Goal: Information Seeking & Learning: Check status

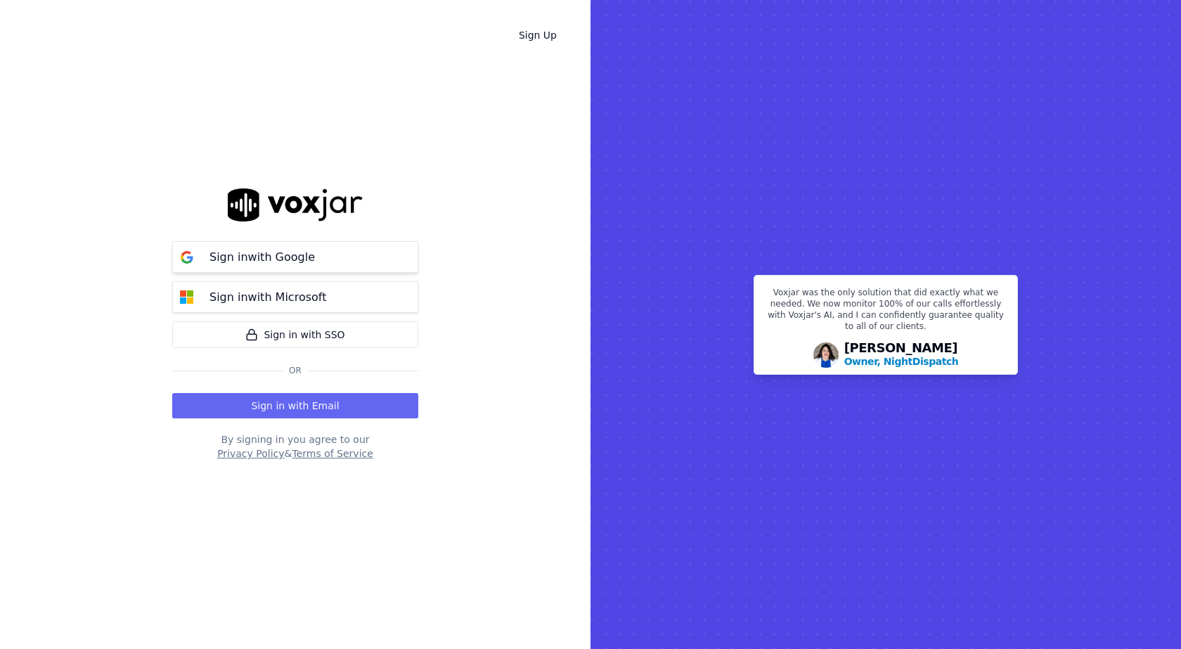
click at [343, 262] on button "Sign in with Google" at bounding box center [295, 257] width 246 height 32
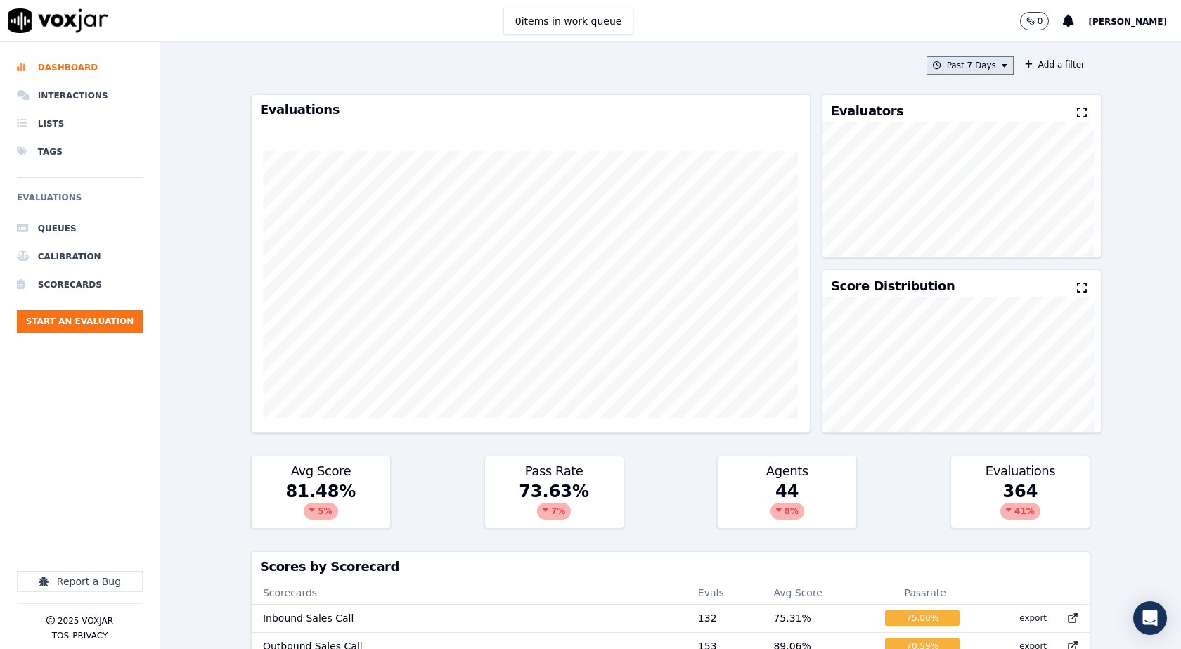
click at [1002, 62] on icon at bounding box center [1005, 65] width 6 height 8
click at [965, 163] on div "Past 30 Days" at bounding box center [976, 158] width 55 height 11
click at [980, 232] on button "Add" at bounding box center [993, 227] width 27 height 23
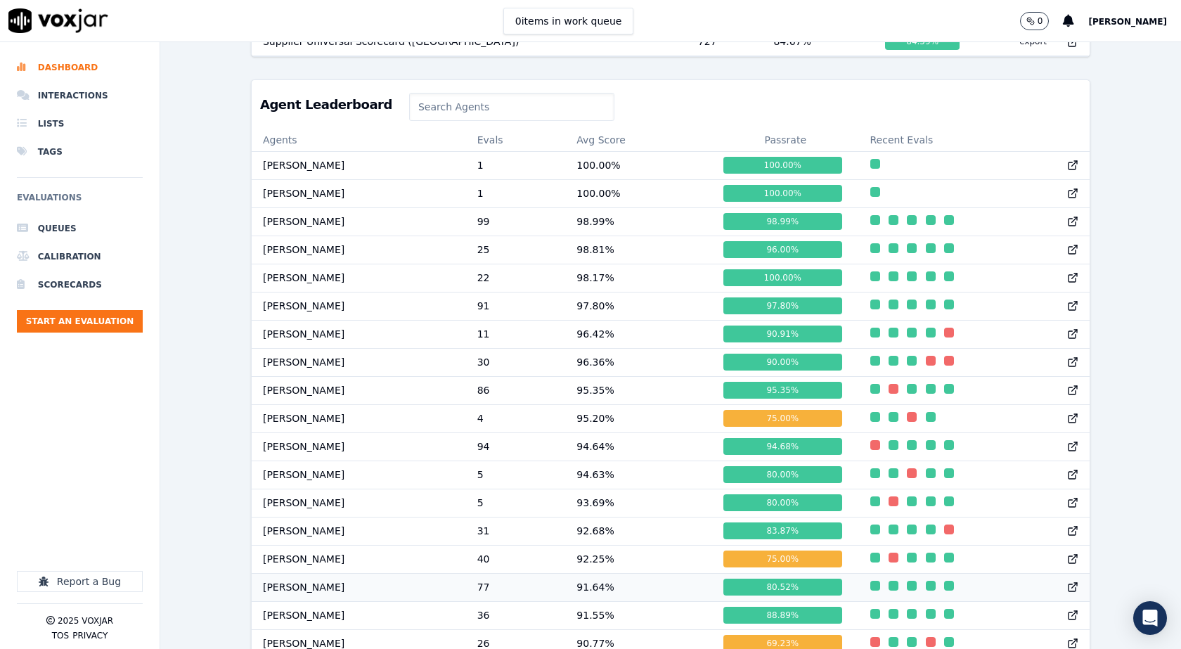
scroll to position [1631, 0]
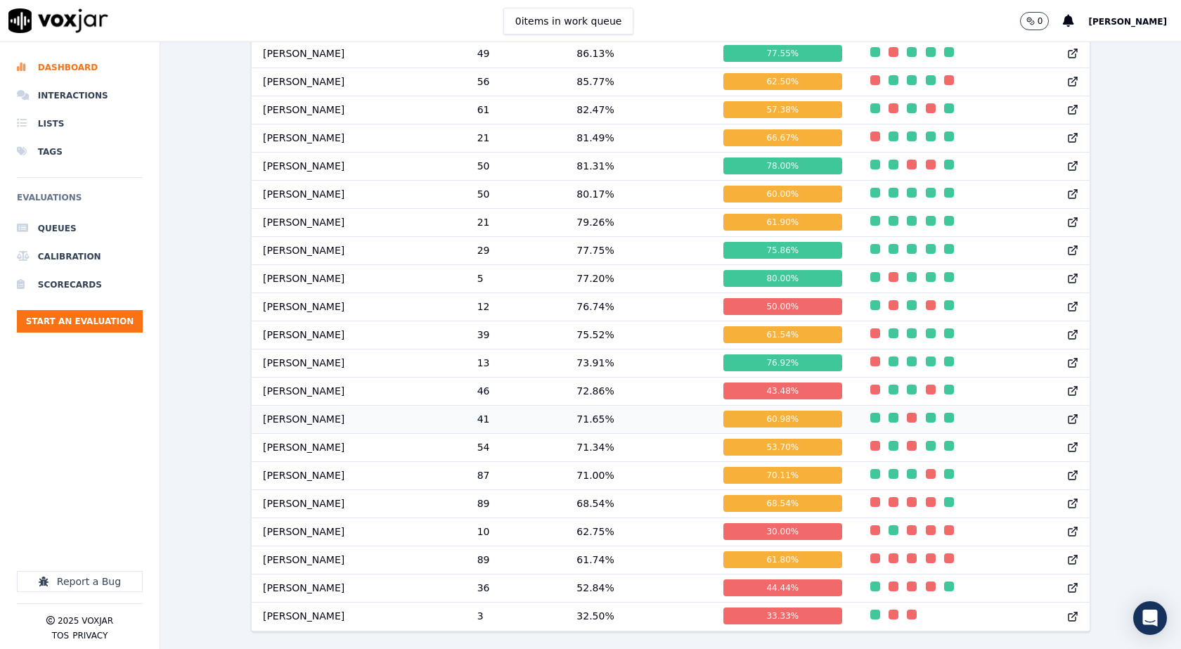
click at [302, 405] on td "[PERSON_NAME]" at bounding box center [359, 419] width 214 height 28
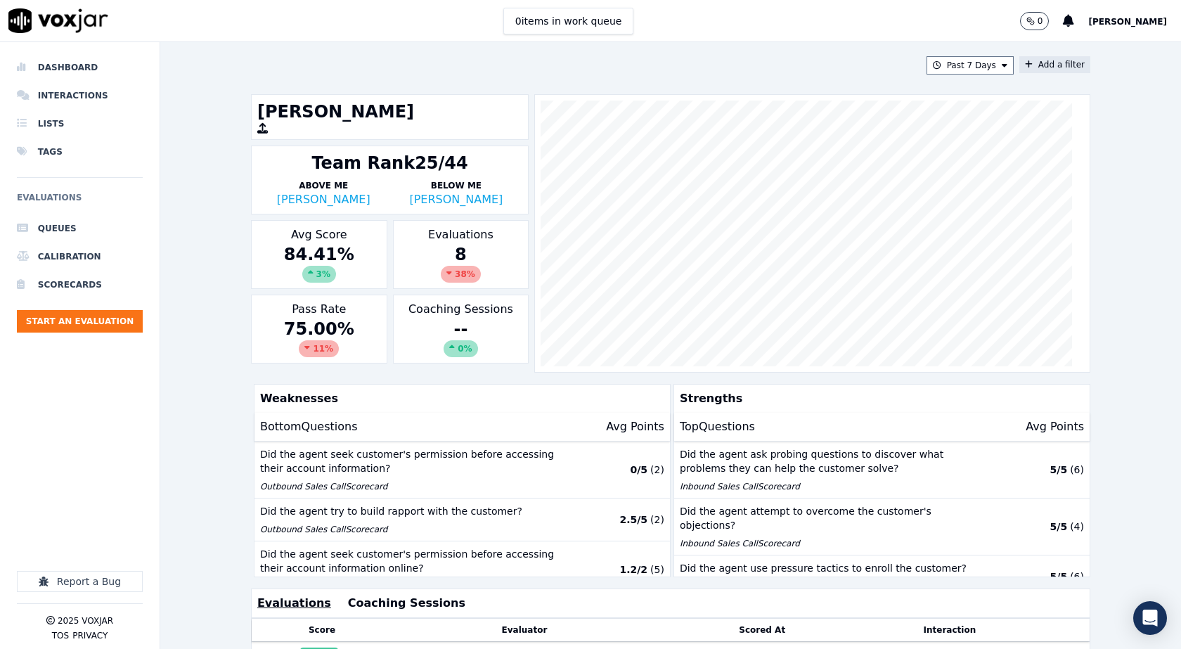
click at [1044, 64] on button "Add a filter" at bounding box center [1055, 64] width 71 height 17
click at [796, 130] on button "Fields" at bounding box center [777, 132] width 135 height 24
click at [743, 268] on div "scorecard" at bounding box center [754, 273] width 41 height 11
click at [794, 168] on button "Fields" at bounding box center [794, 161] width 135 height 24
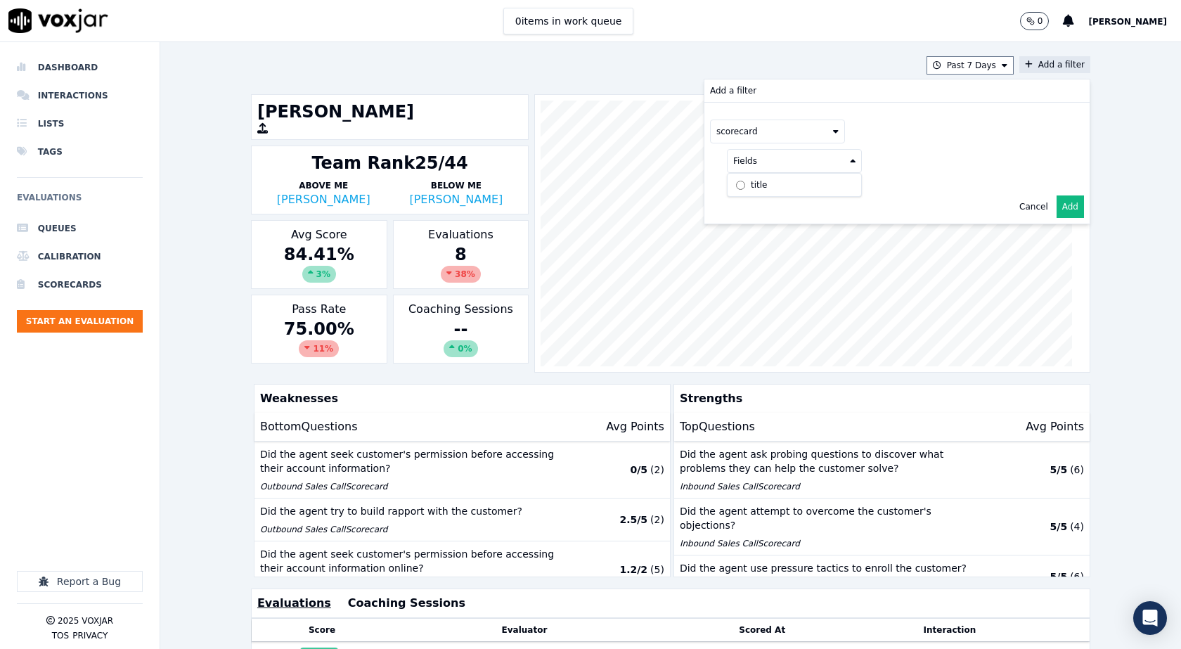
click at [751, 183] on div "title" at bounding box center [759, 184] width 16 height 11
click at [918, 167] on button at bounding box center [969, 159] width 203 height 21
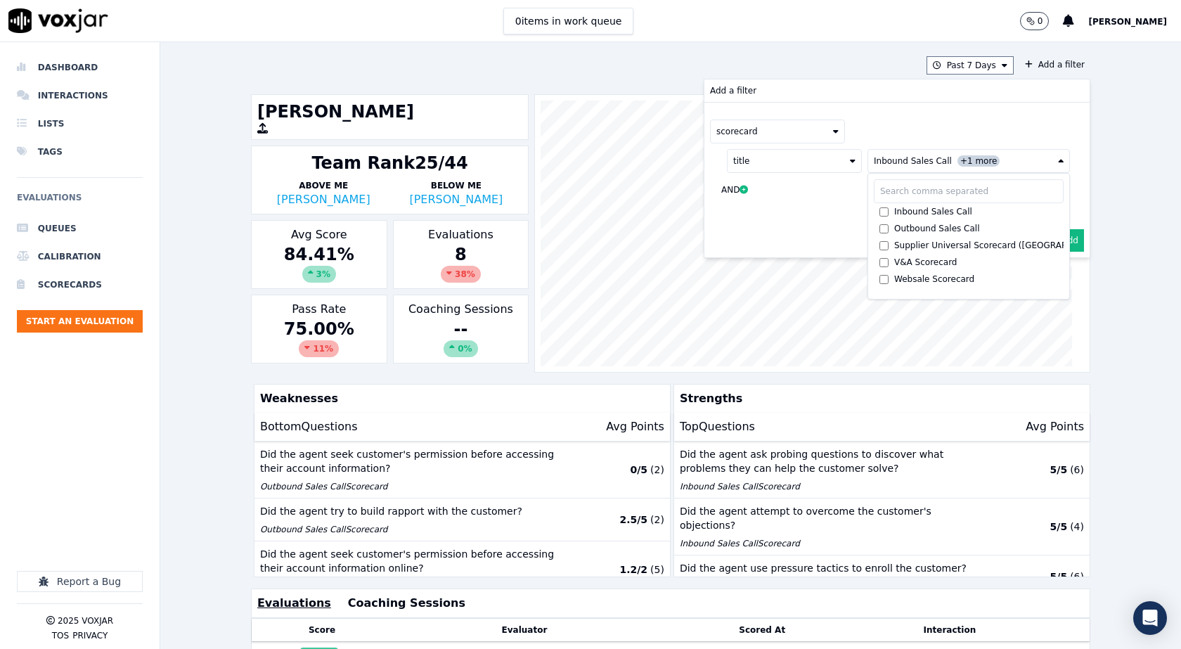
scroll to position [141, 0]
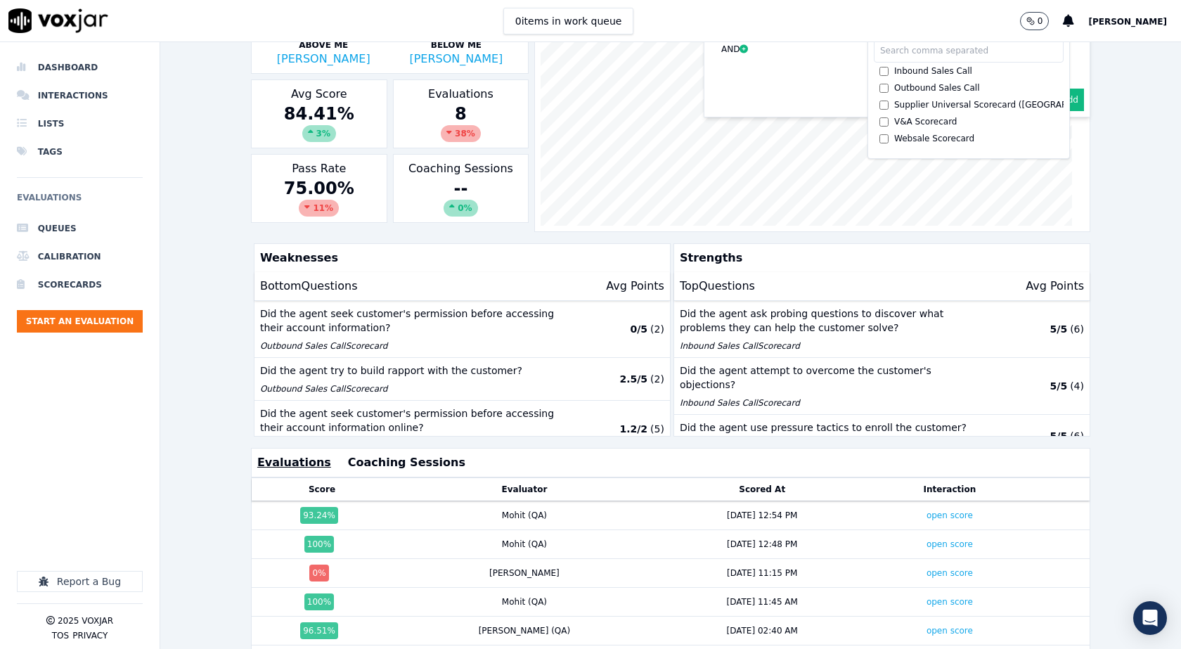
click at [1059, 103] on button "Add" at bounding box center [1070, 100] width 27 height 23
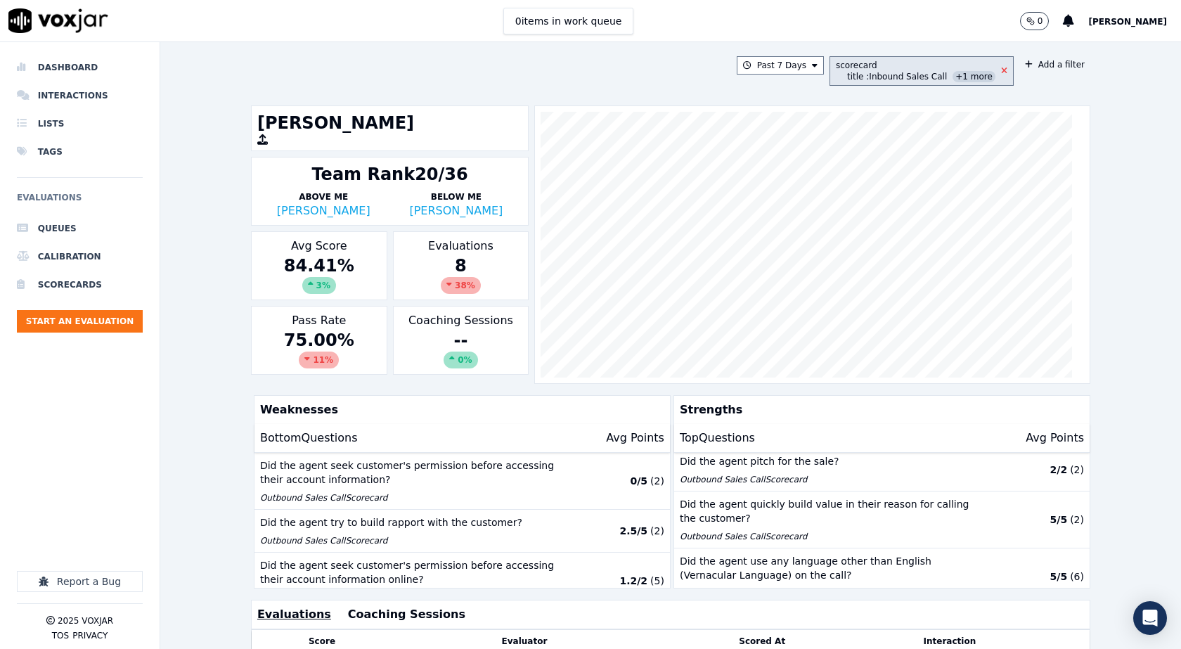
click at [1001, 71] on icon at bounding box center [1004, 71] width 6 height 8
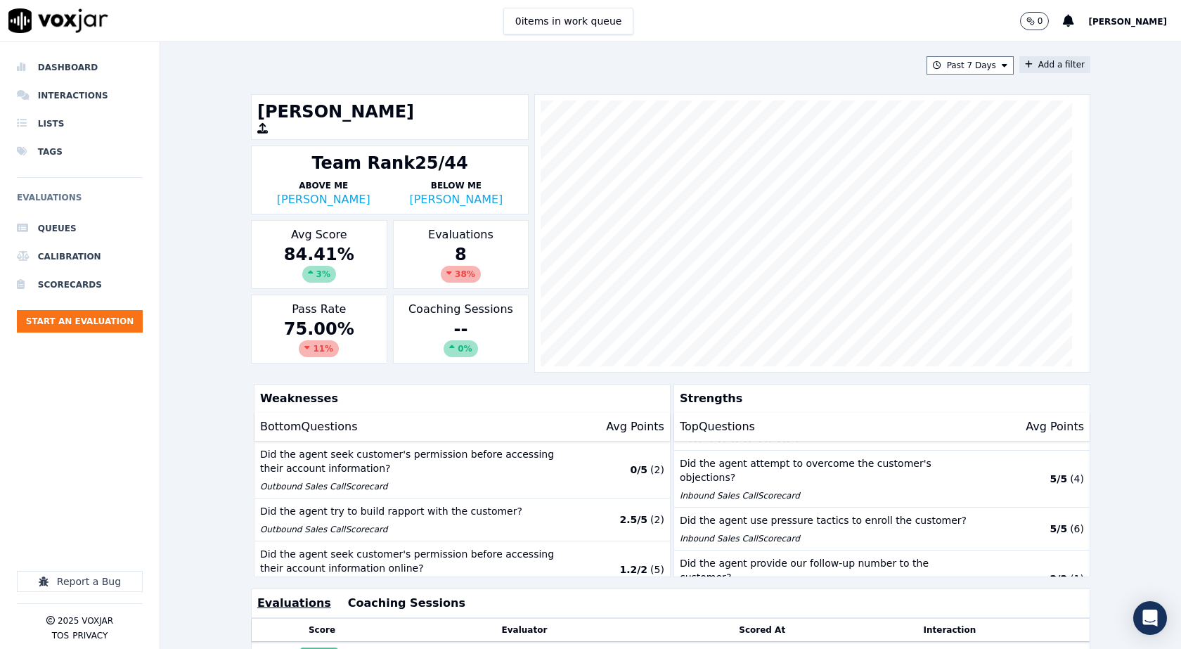
click at [1025, 66] on icon at bounding box center [1029, 64] width 8 height 8
click at [797, 136] on button "Fields" at bounding box center [777, 132] width 135 height 24
click at [736, 251] on div "interaction" at bounding box center [757, 256] width 46 height 11
click at [801, 166] on button "Fields" at bounding box center [794, 161] width 135 height 24
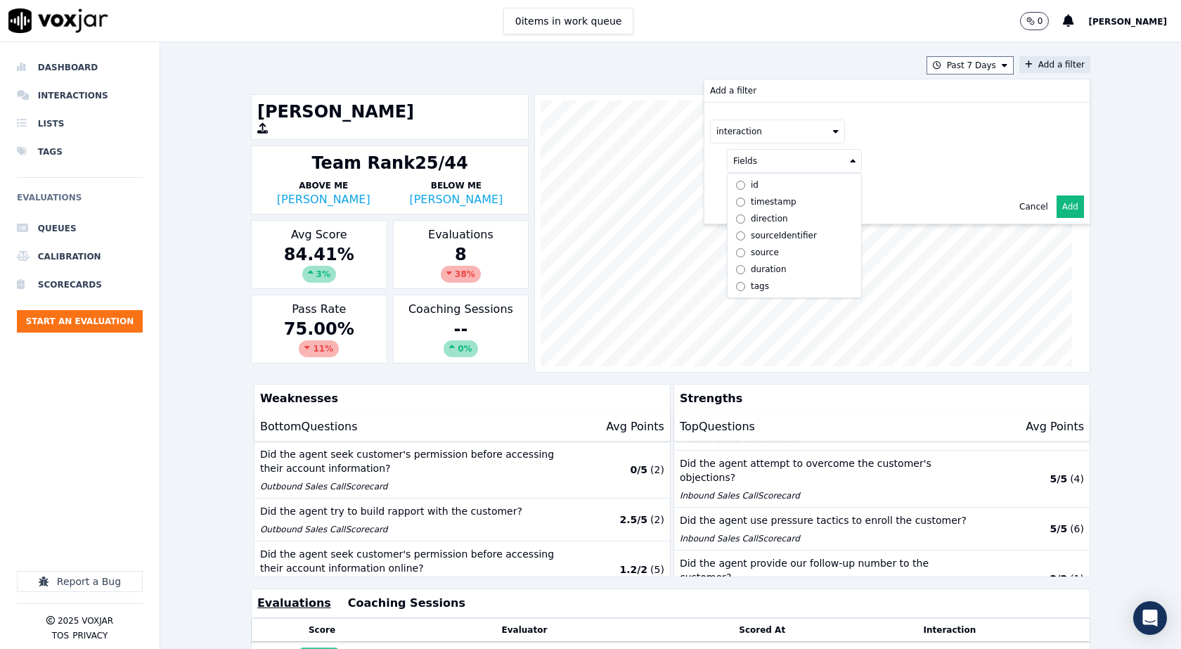
scroll to position [70, 0]
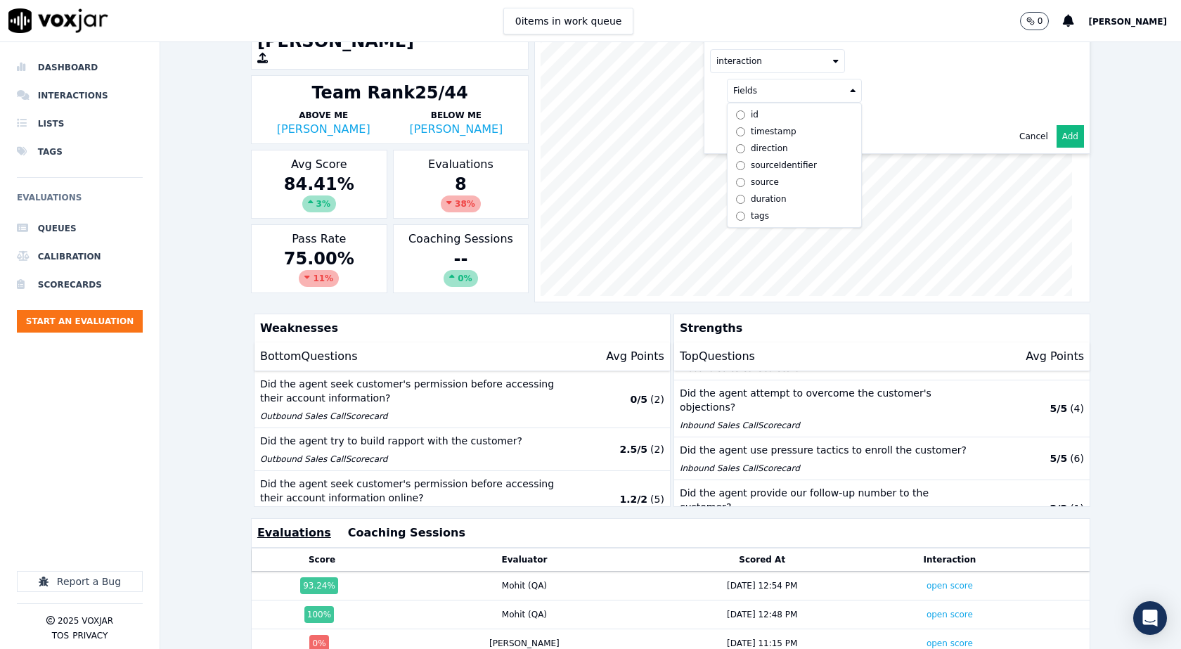
click at [744, 120] on label "id" at bounding box center [795, 114] width 128 height 17
click at [880, 96] on button at bounding box center [969, 89] width 203 height 21
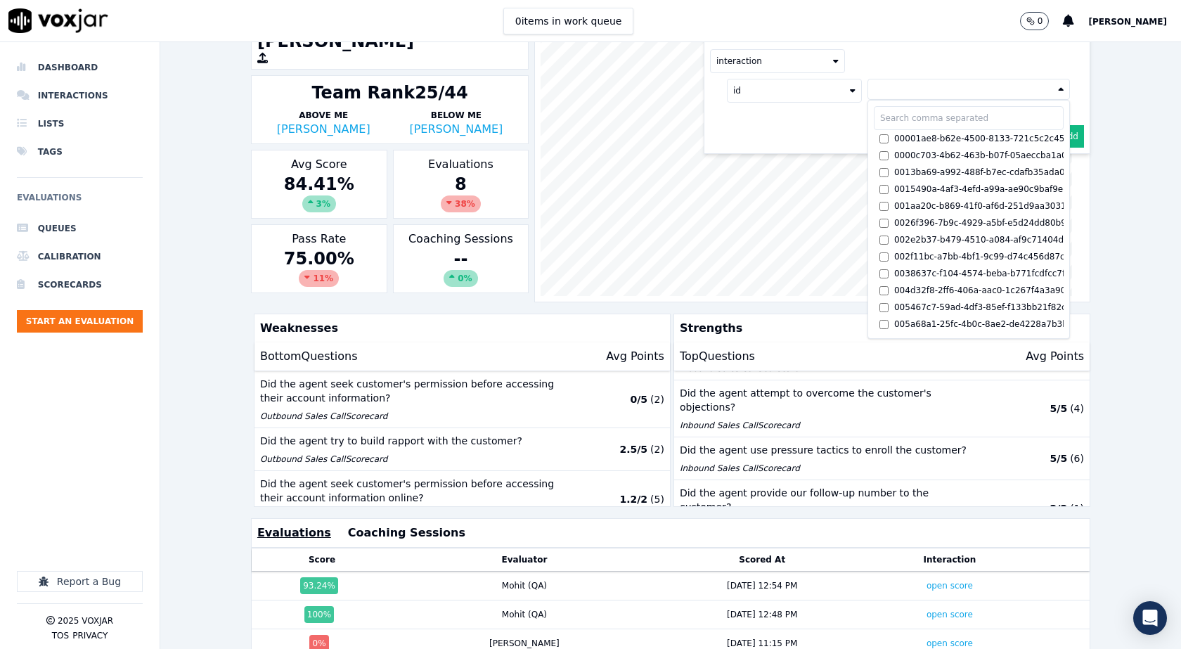
drag, startPoint x: 778, startPoint y: 139, endPoint x: 887, endPoint y: 141, distance: 109.7
click at [782, 140] on div "Cancel Add" at bounding box center [897, 137] width 385 height 34
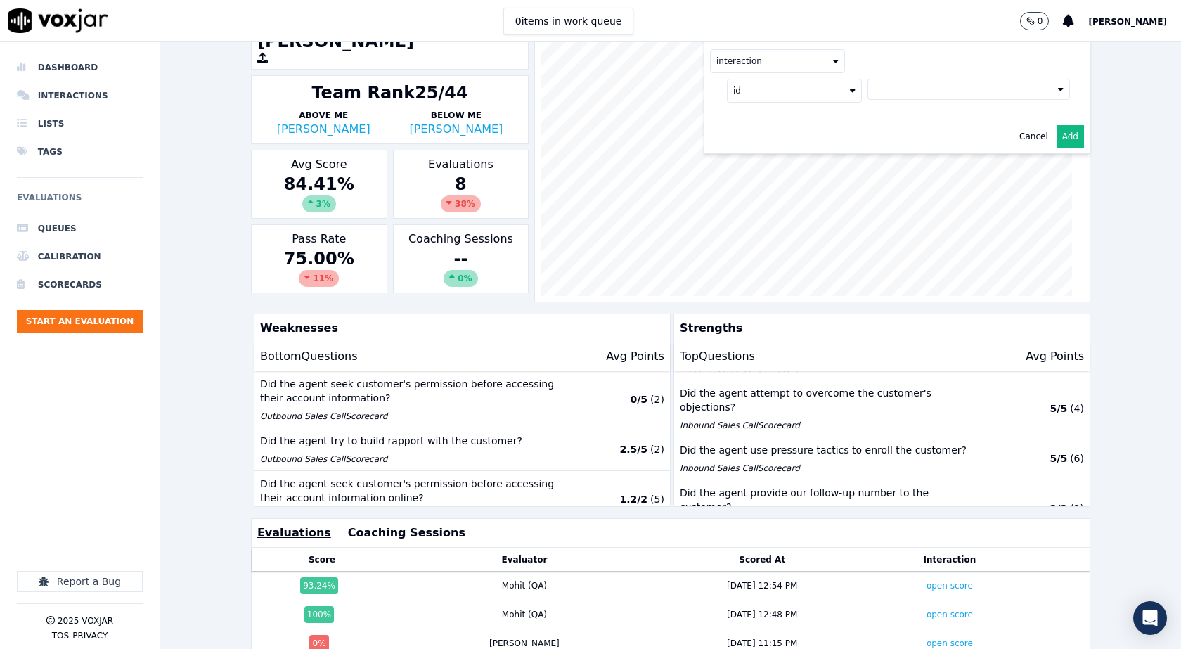
click at [1021, 139] on button "Cancel" at bounding box center [1034, 136] width 29 height 11
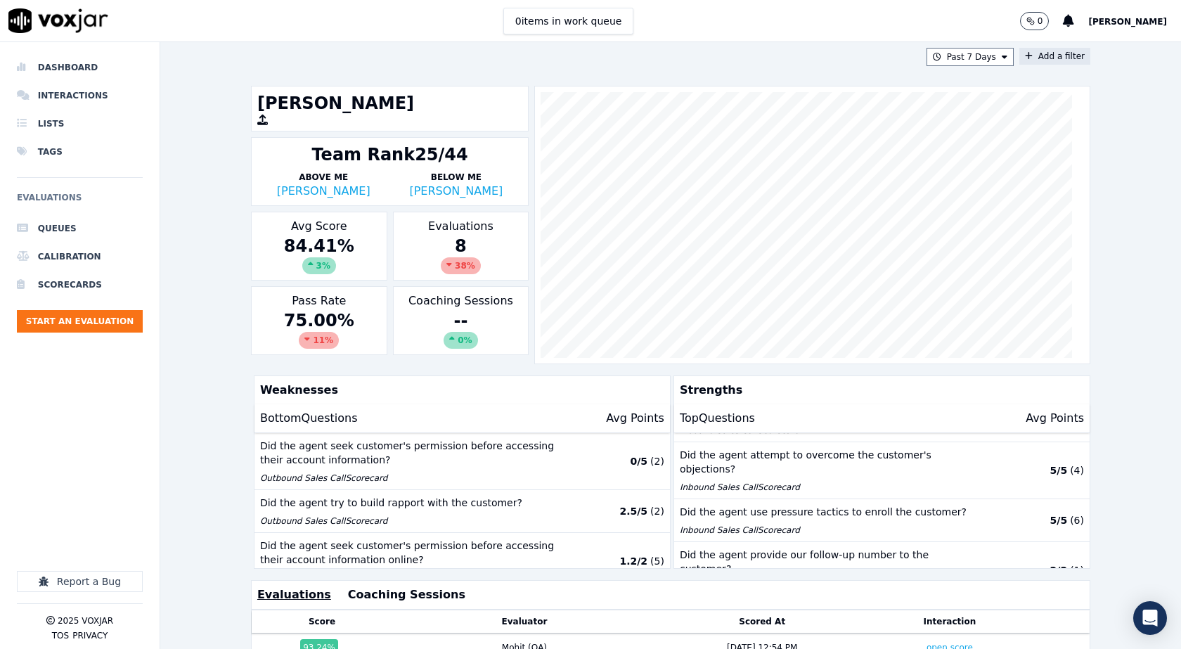
scroll to position [0, 0]
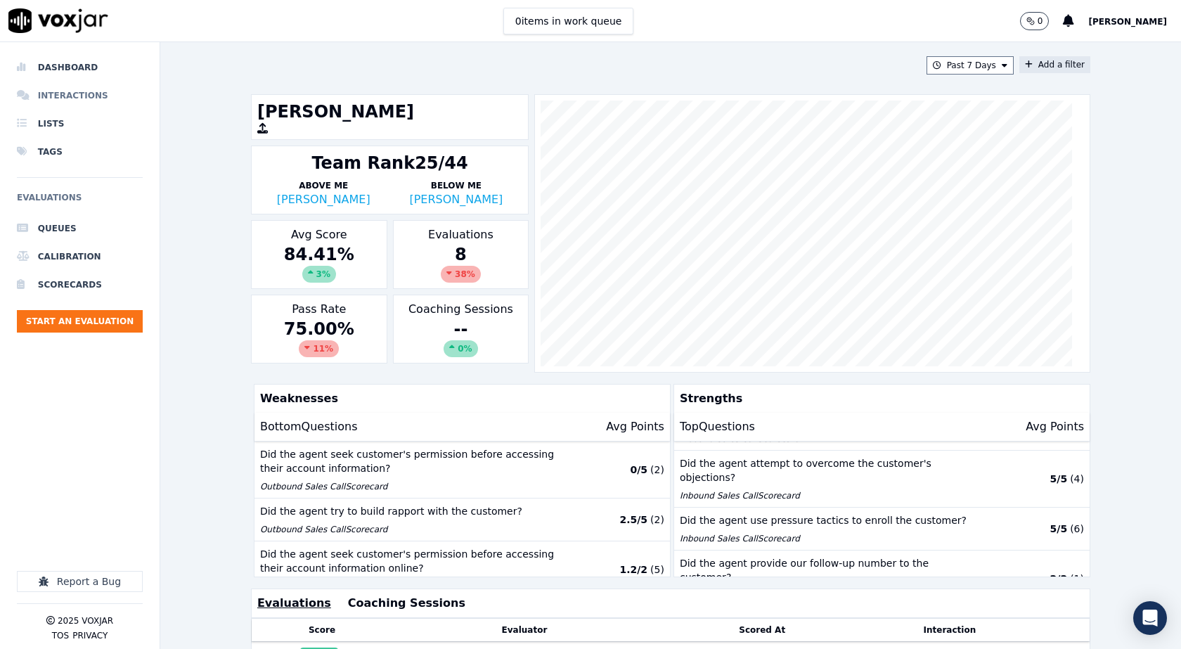
click at [55, 93] on li "Interactions" at bounding box center [80, 96] width 126 height 28
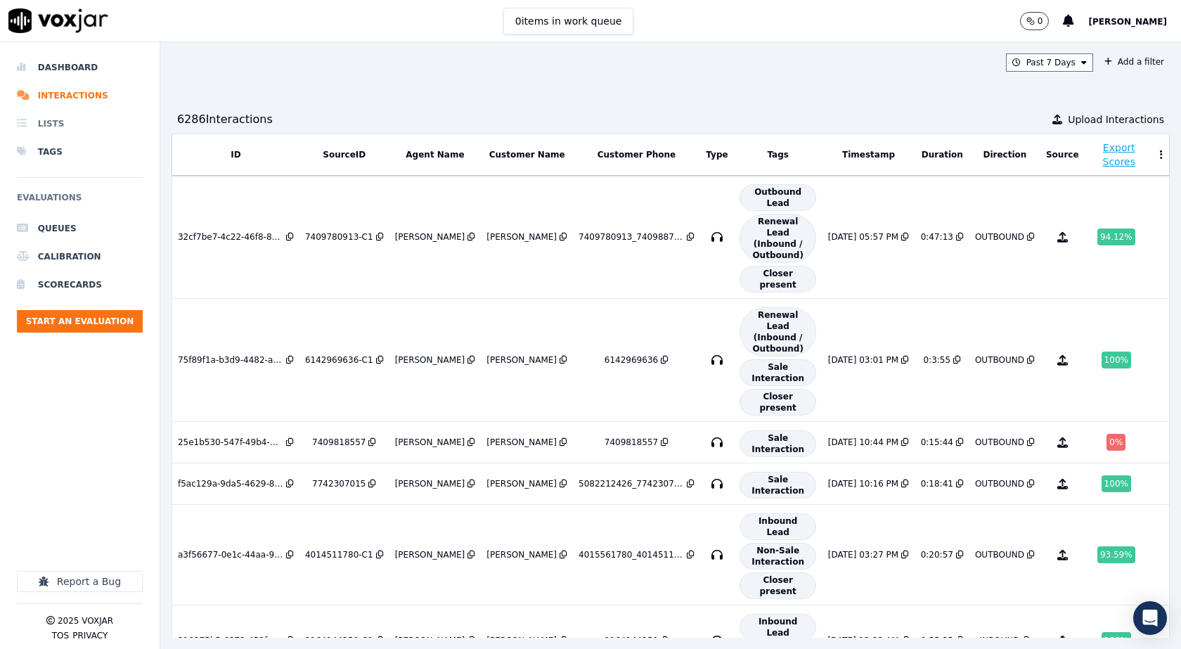
click at [53, 126] on li "Lists" at bounding box center [80, 124] width 126 height 28
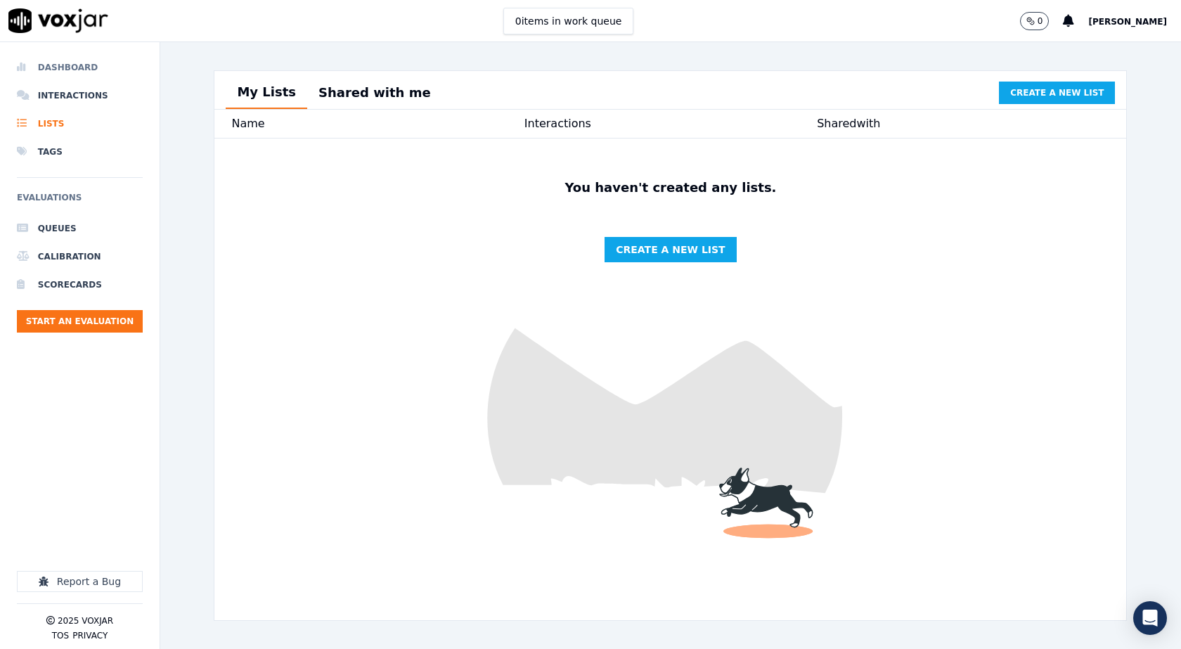
click at [79, 71] on li "Dashboard" at bounding box center [80, 67] width 126 height 28
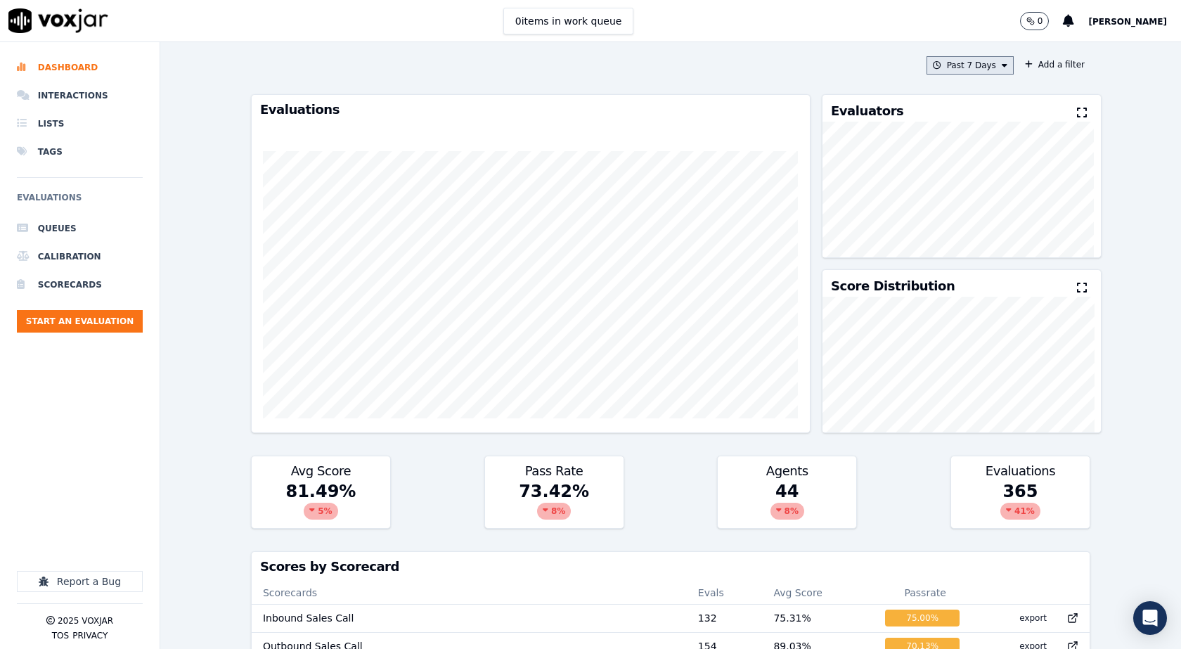
click at [980, 69] on button "Past 7 Days" at bounding box center [970, 65] width 87 height 18
click at [1044, 58] on button "Add a filter" at bounding box center [1055, 64] width 71 height 17
click at [957, 70] on button "Past 7 Days" at bounding box center [970, 65] width 87 height 18
click at [949, 190] on div "This Year" at bounding box center [968, 192] width 38 height 11
click at [981, 232] on button "Add" at bounding box center [993, 227] width 27 height 23
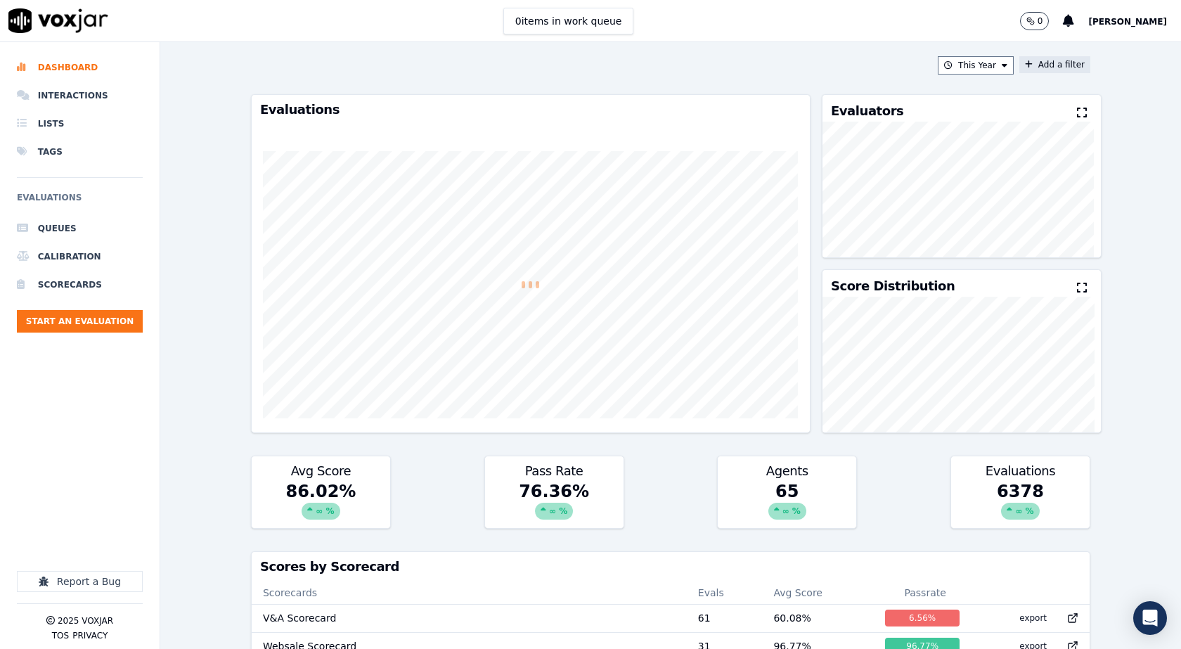
click at [1020, 60] on button "Add a filter" at bounding box center [1055, 64] width 71 height 17
click at [761, 143] on button "Fields" at bounding box center [777, 132] width 135 height 24
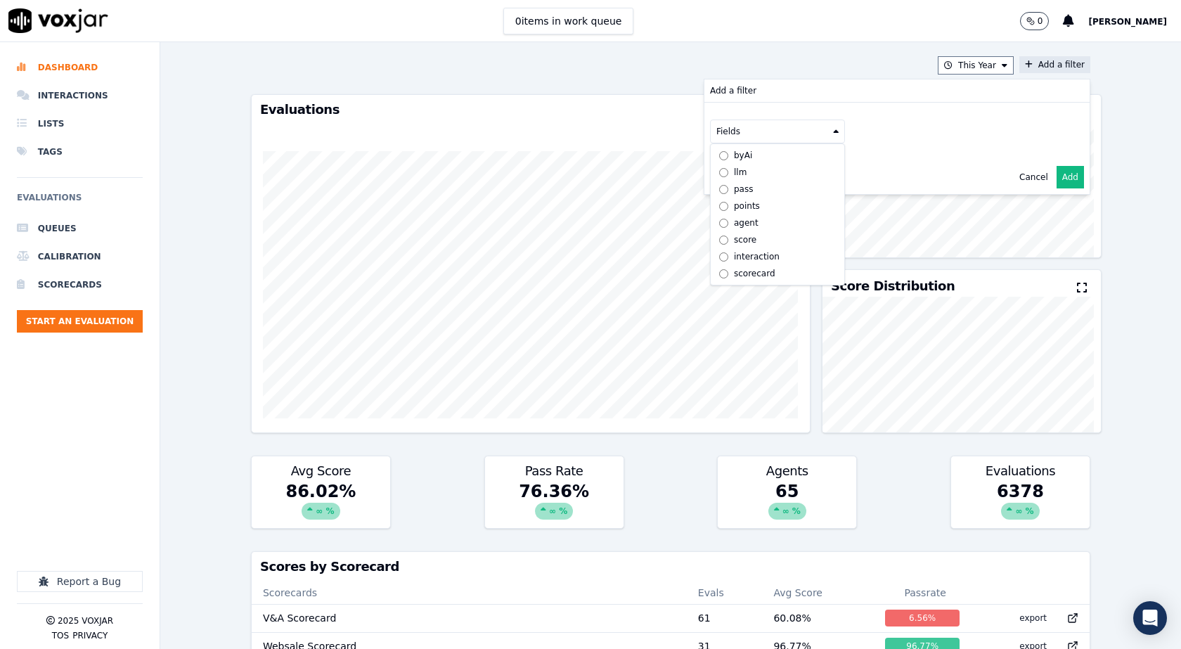
click at [740, 205] on label "points" at bounding box center [778, 206] width 128 height 17
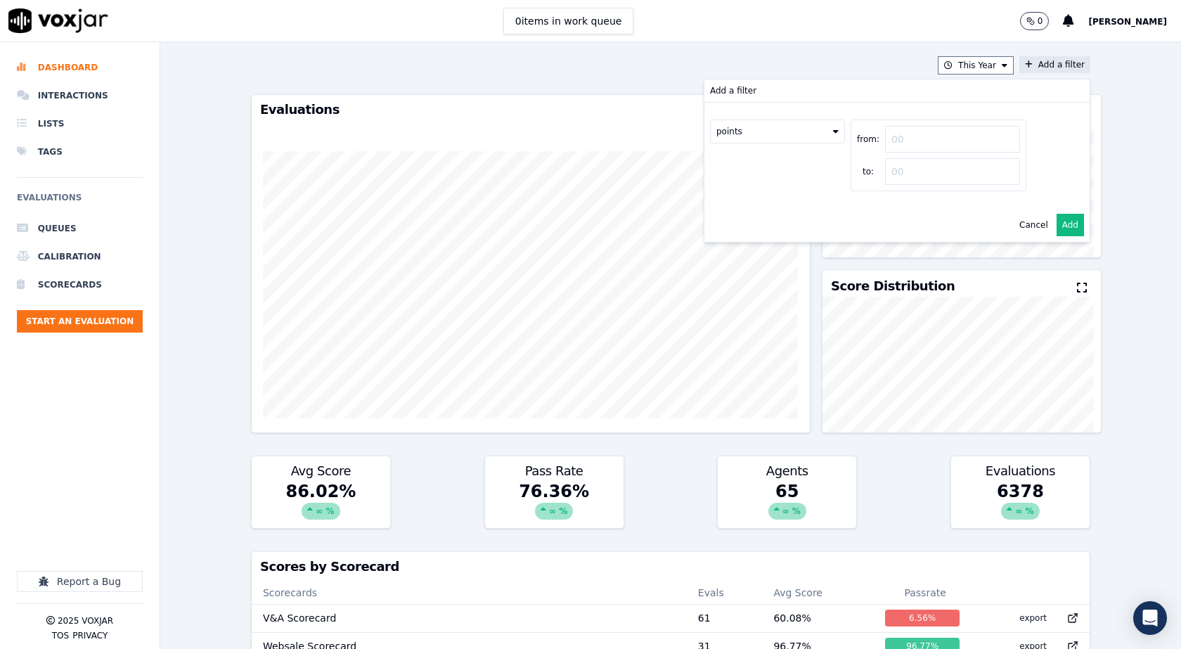
click at [814, 136] on button "points" at bounding box center [777, 132] width 135 height 24
click at [734, 189] on div "pass" at bounding box center [743, 189] width 19 height 11
click at [833, 130] on icon at bounding box center [836, 131] width 6 height 8
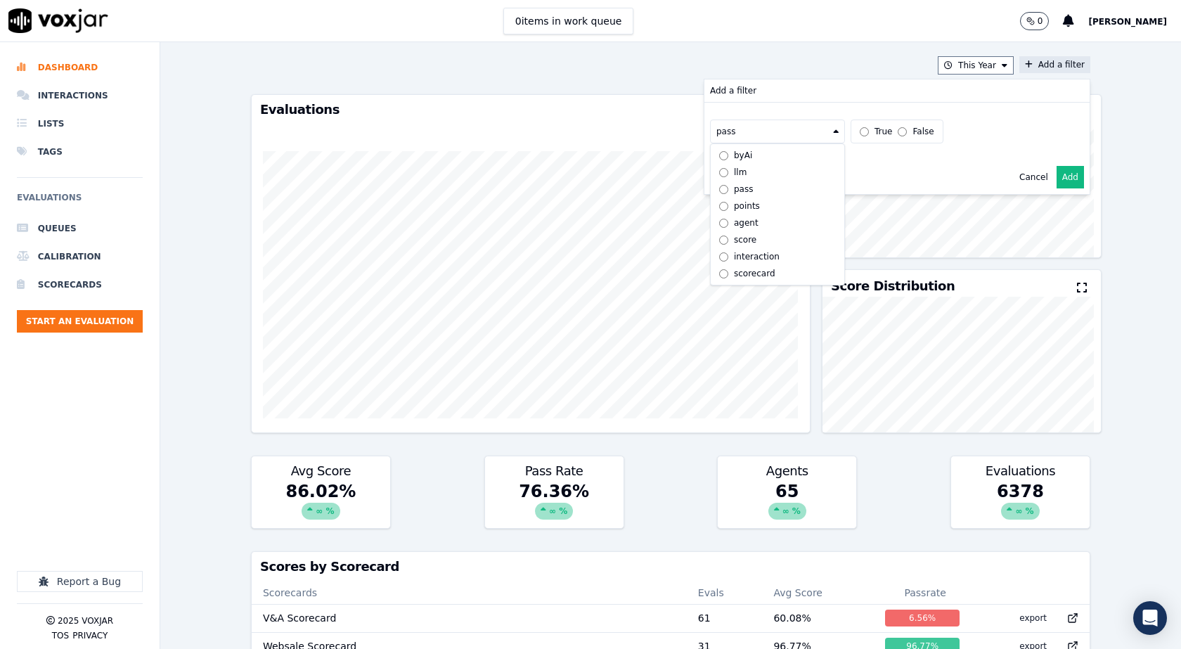
click at [737, 171] on label "llm" at bounding box center [778, 172] width 128 height 17
click at [852, 129] on button at bounding box center [952, 130] width 203 height 21
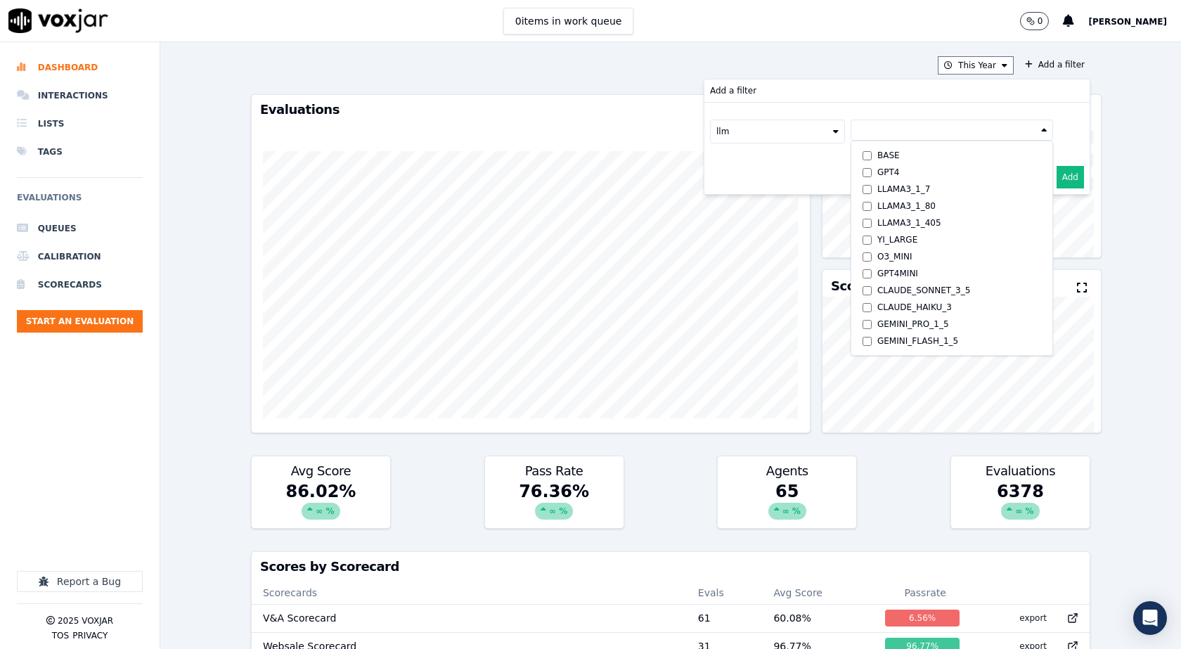
click at [833, 133] on icon at bounding box center [836, 131] width 6 height 8
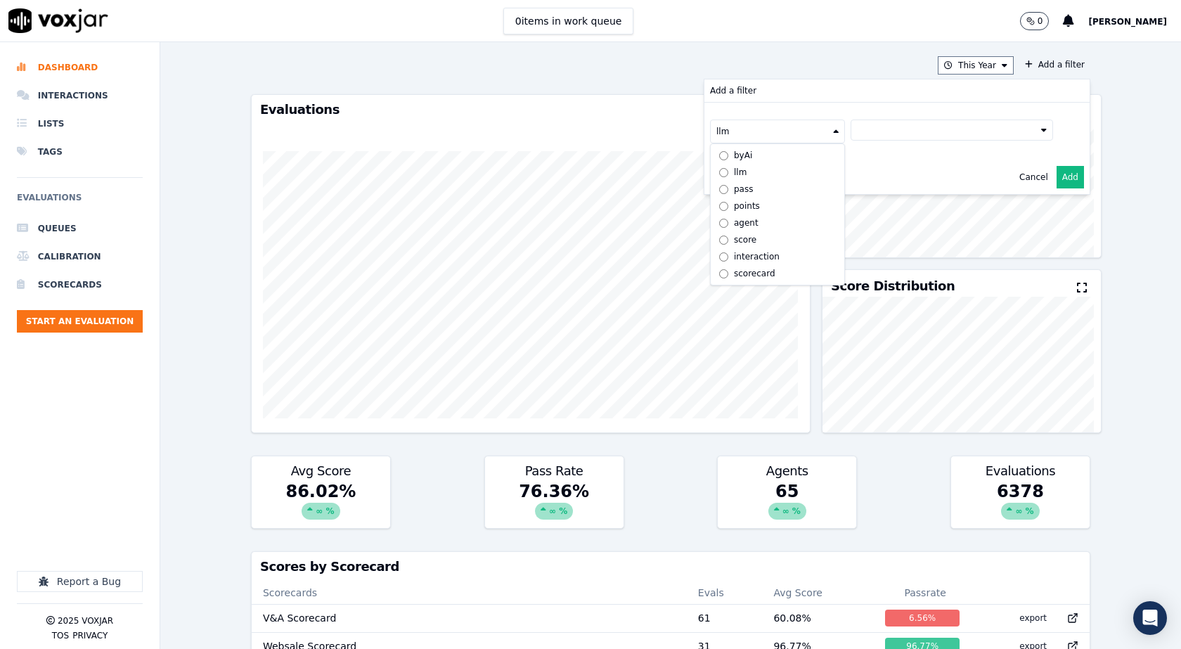
click at [784, 128] on button "llm" at bounding box center [777, 132] width 135 height 24
click at [734, 241] on div "score" at bounding box center [745, 239] width 23 height 11
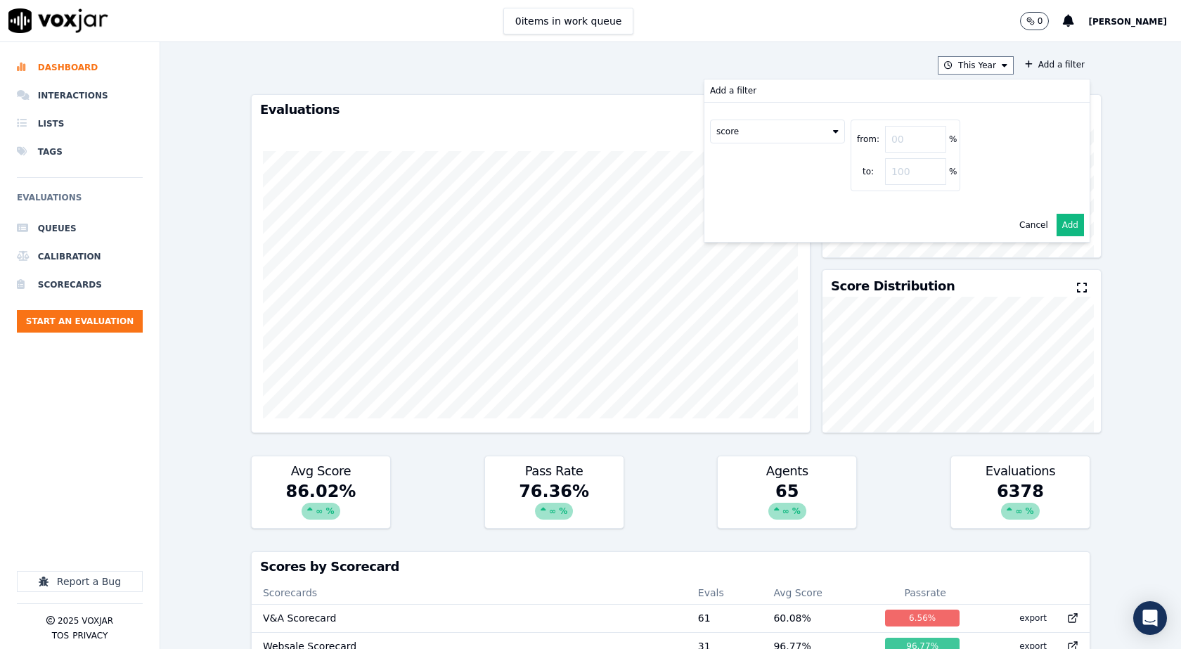
click at [833, 132] on icon at bounding box center [836, 131] width 6 height 8
click at [743, 251] on div "interaction" at bounding box center [757, 256] width 46 height 11
click at [811, 168] on button "Fields" at bounding box center [794, 161] width 135 height 24
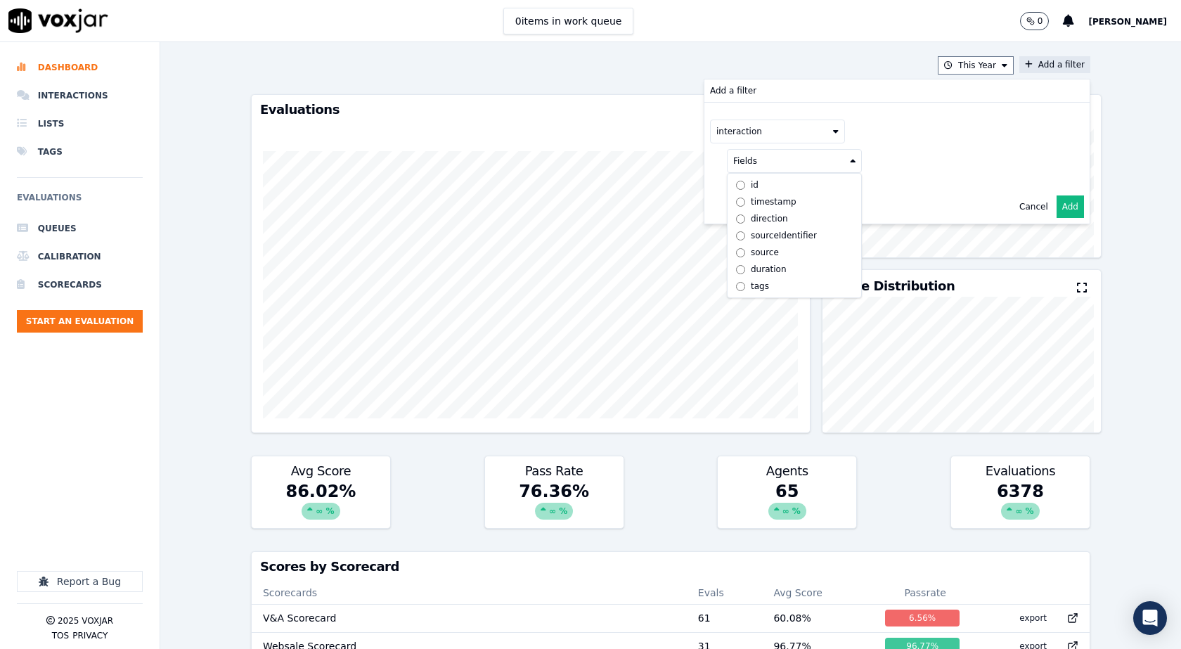
scroll to position [70, 0]
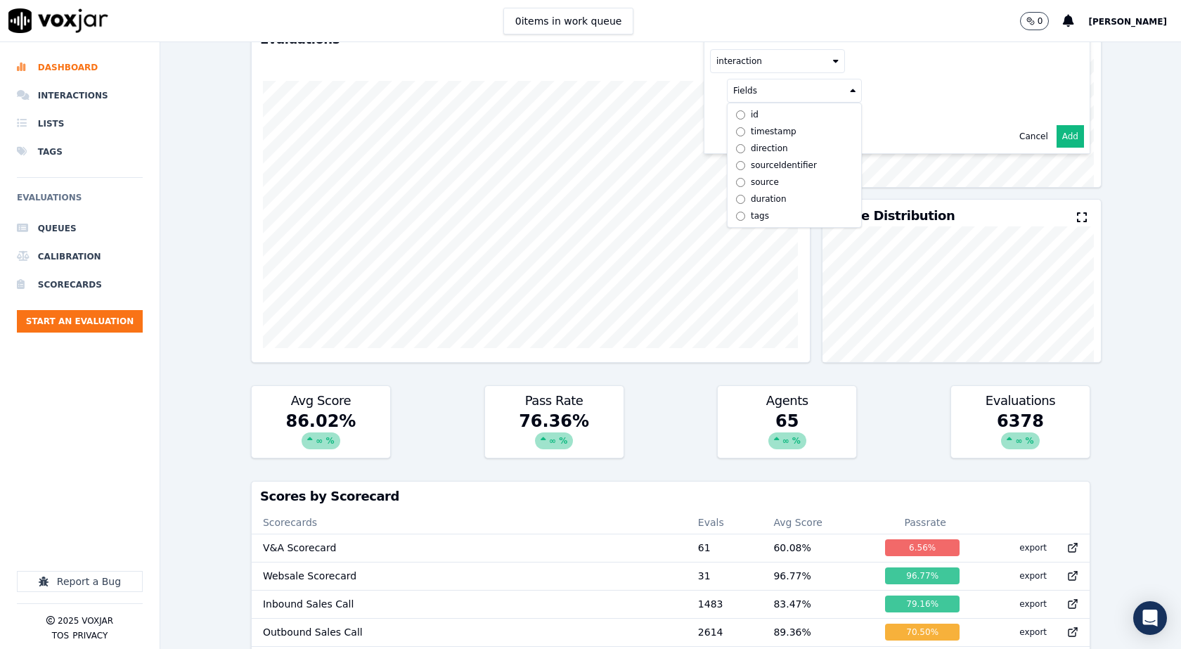
click at [753, 185] on div "source" at bounding box center [765, 182] width 28 height 11
click at [876, 93] on button at bounding box center [969, 89] width 203 height 21
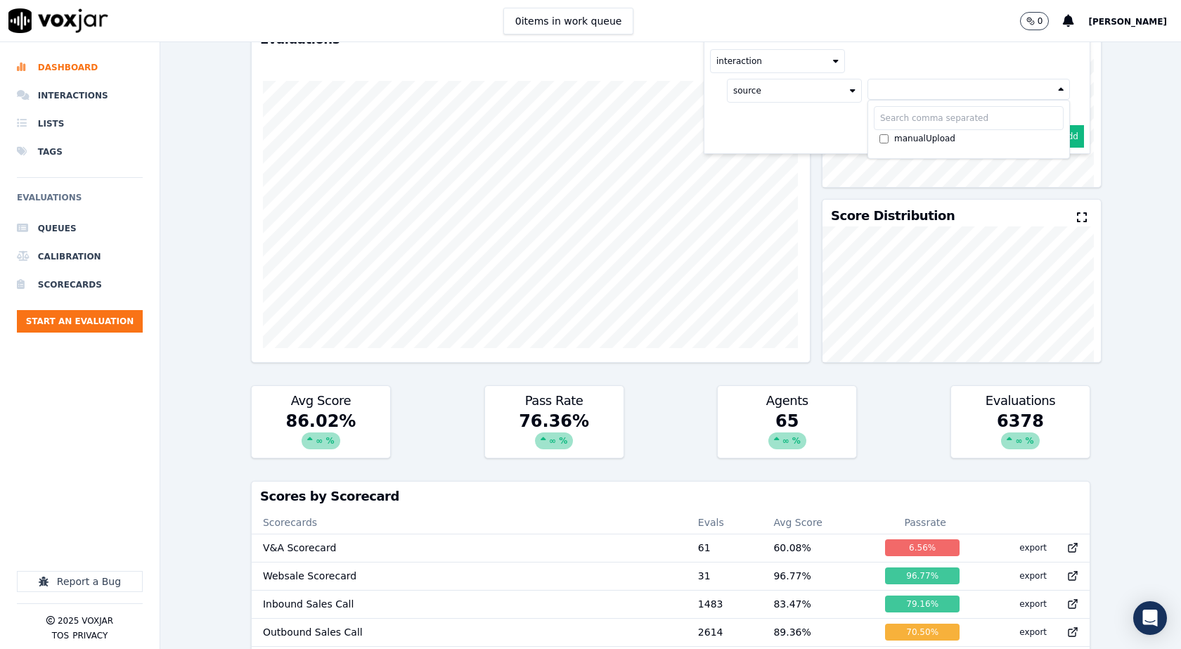
click at [878, 120] on input "text" at bounding box center [969, 118] width 190 height 24
paste input "5706045654"
type input "5706045654"
click at [800, 114] on div "interaction source 5706045654 No results found" at bounding box center [897, 75] width 385 height 87
click at [830, 85] on button "source" at bounding box center [794, 91] width 135 height 24
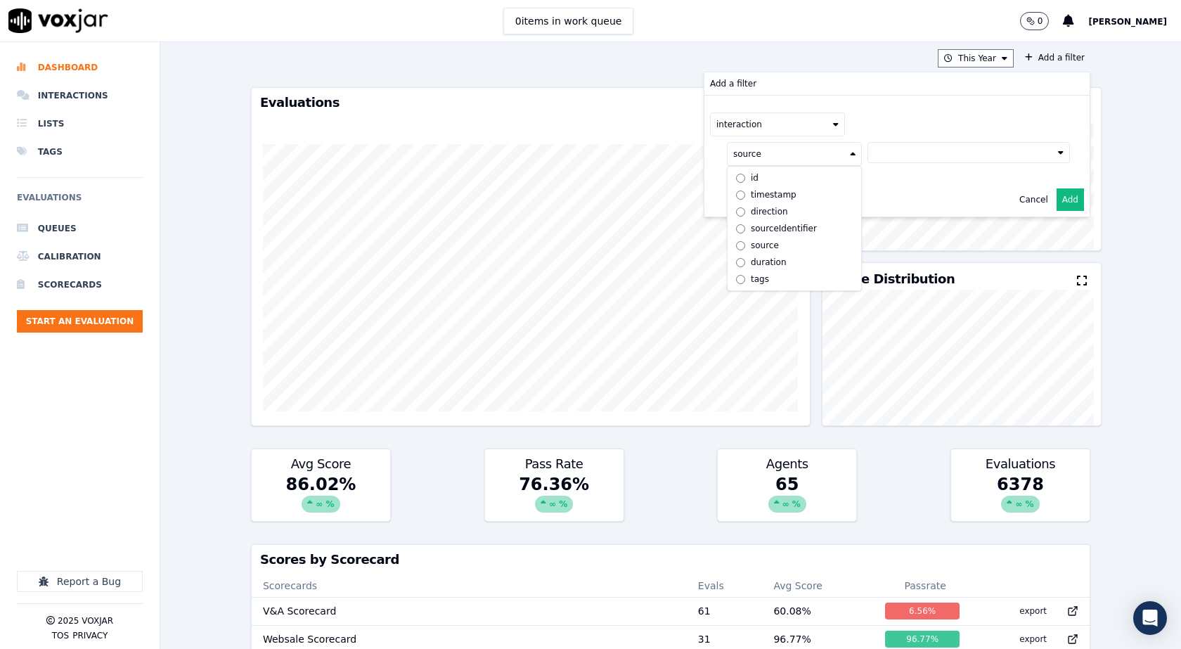
scroll to position [0, 0]
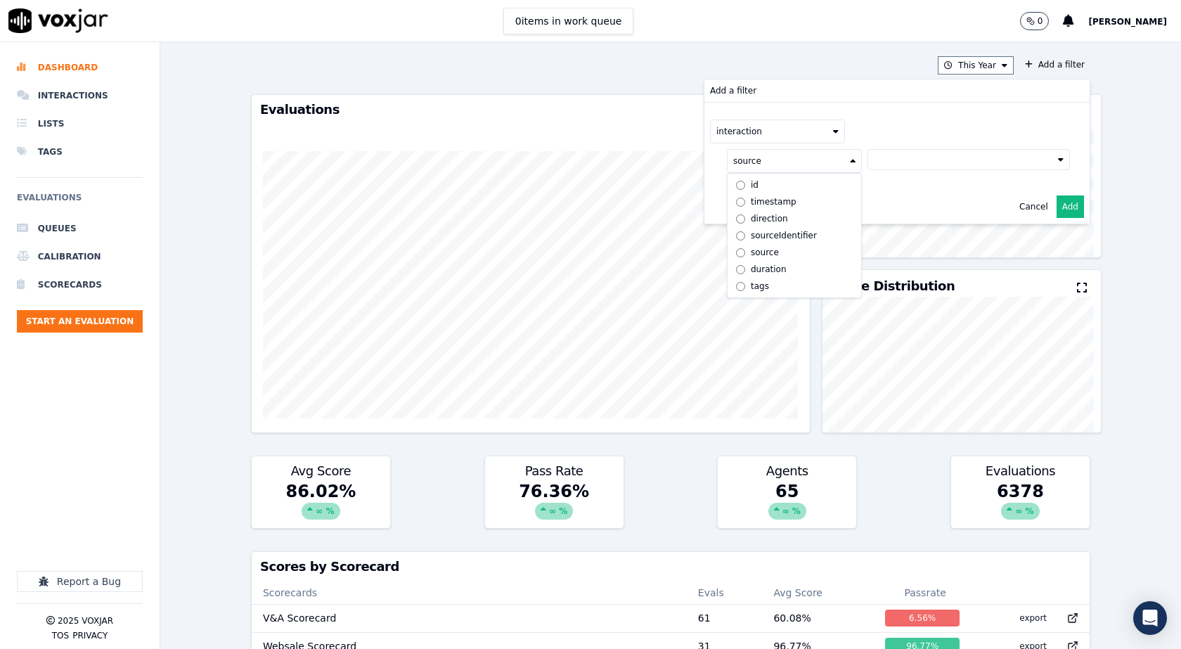
click at [751, 290] on div "tags" at bounding box center [760, 286] width 18 height 11
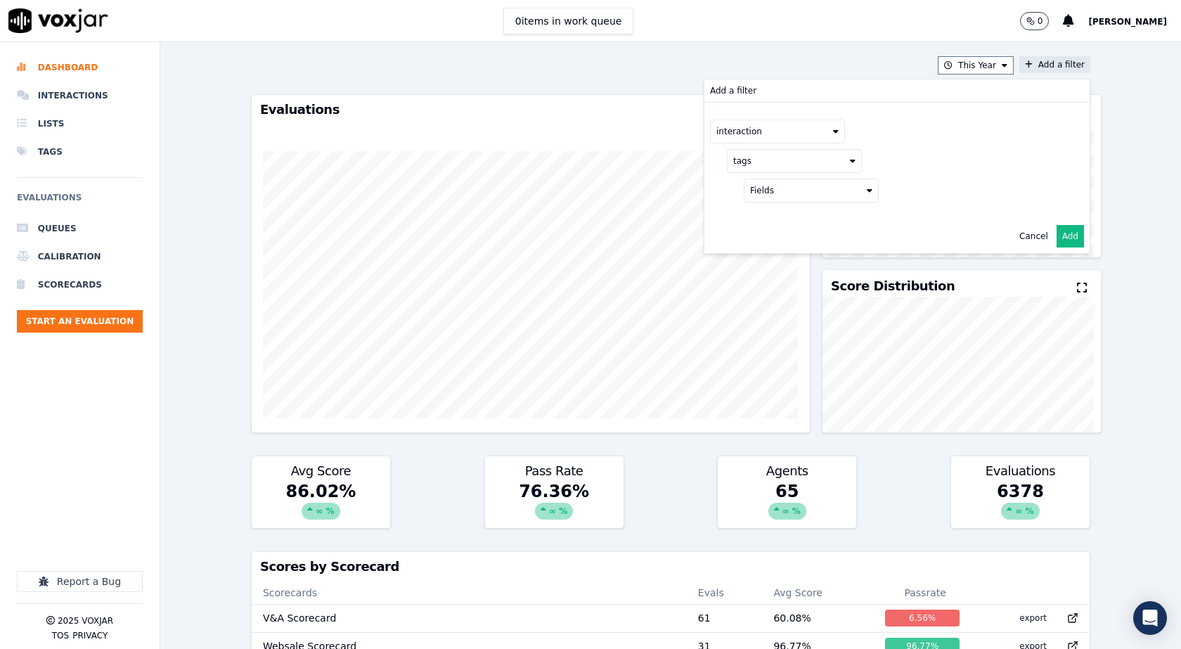
click at [807, 193] on button "Fields" at bounding box center [811, 191] width 135 height 24
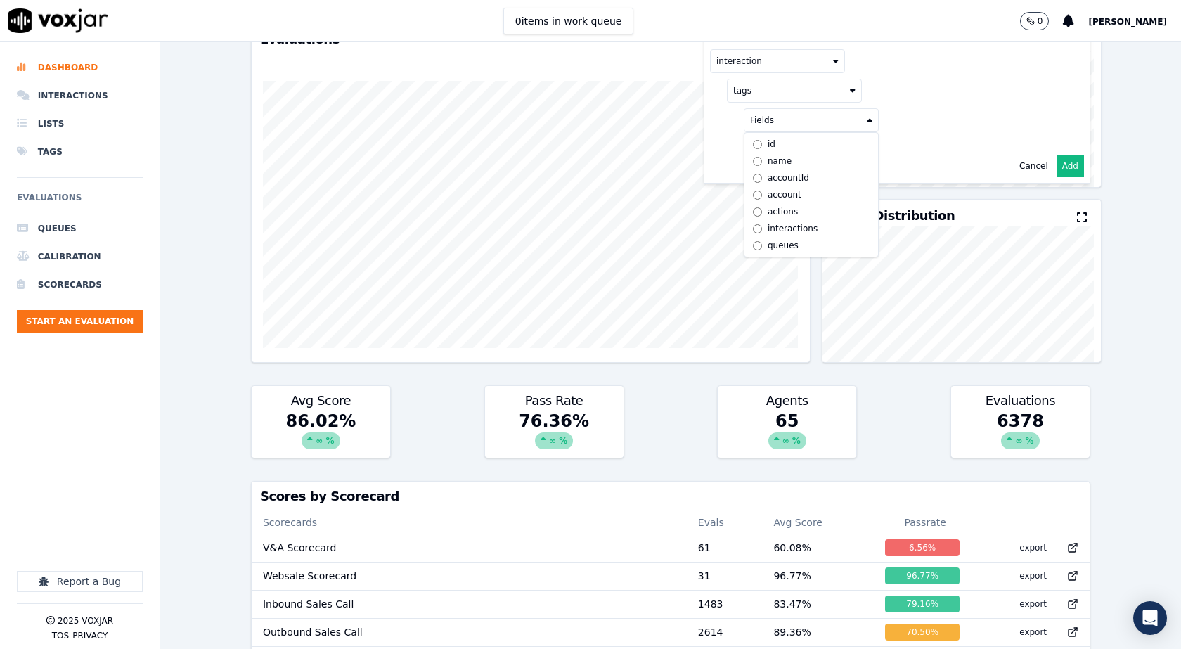
click at [776, 194] on div "account" at bounding box center [785, 194] width 34 height 11
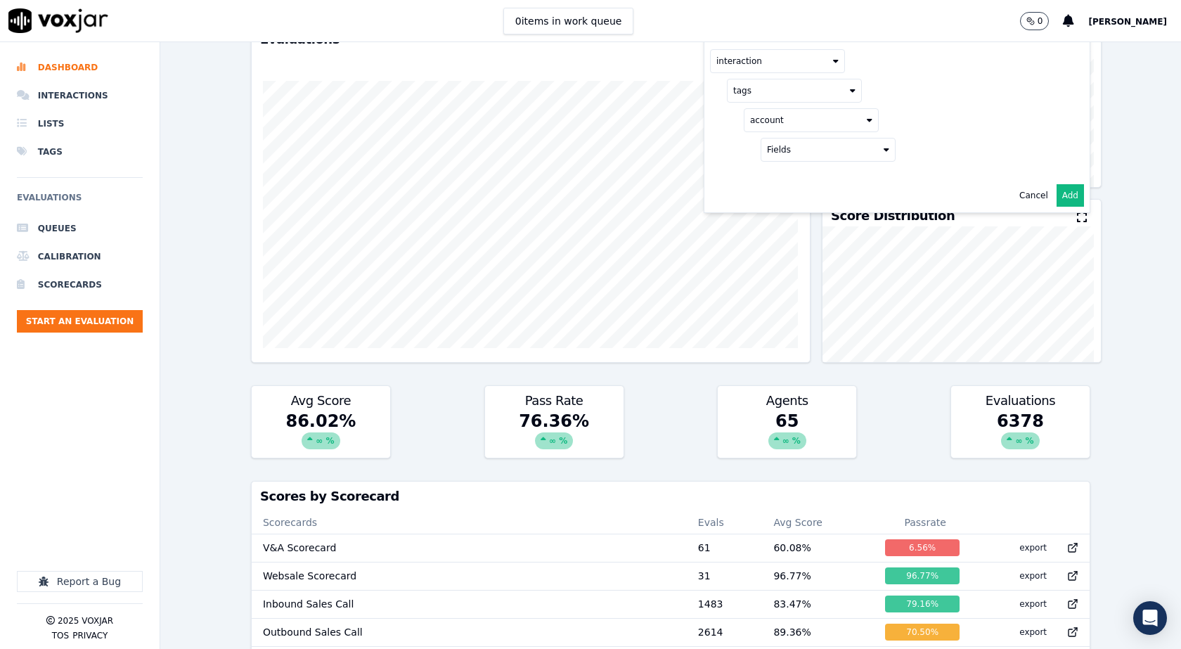
click at [808, 155] on button "Fields" at bounding box center [828, 150] width 135 height 24
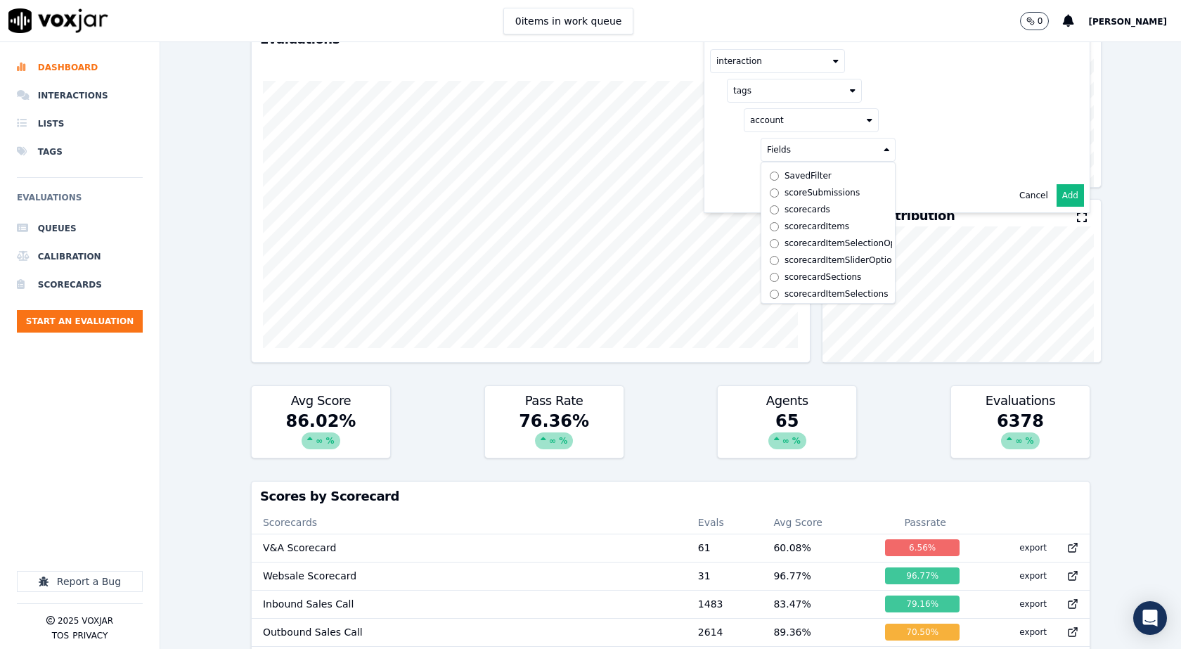
scroll to position [914, 0]
click at [727, 151] on div "account Fields id name createdAt credits paymentMethod stripeId autoRefillCredi…" at bounding box center [811, 132] width 169 height 59
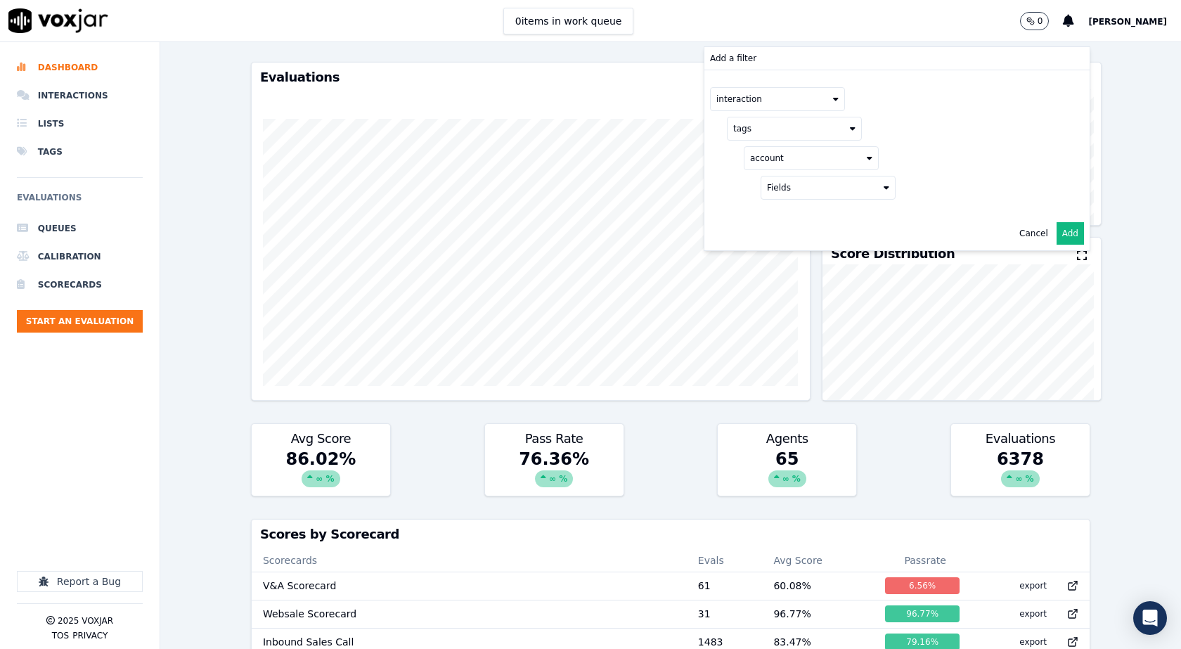
scroll to position [0, 0]
